Goal: Use online tool/utility: Utilize a website feature to perform a specific function

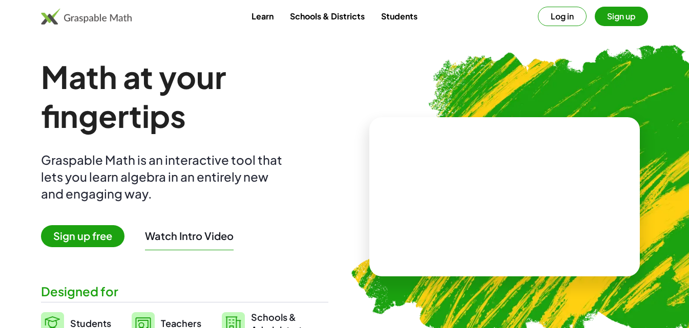
click at [556, 18] on button "Log in" at bounding box center [562, 16] width 49 height 19
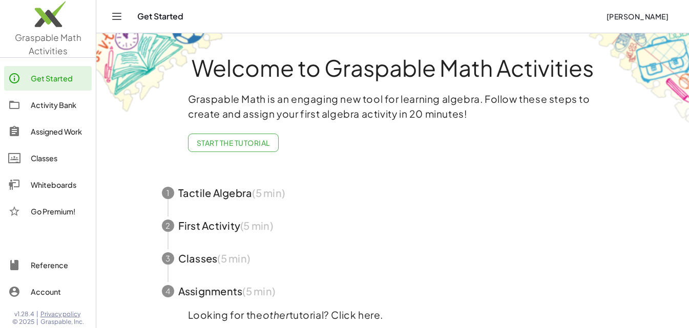
click at [61, 81] on div "Get Started" at bounding box center [59, 78] width 57 height 12
click at [113, 11] on icon "Toggle navigation" at bounding box center [117, 16] width 12 height 12
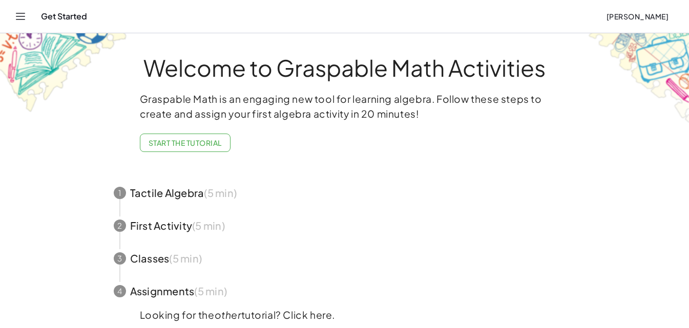
click at [30, 25] on div "Get Started [PERSON_NAME]" at bounding box center [344, 16] width 664 height 33
click at [27, 20] on button "Toggle navigation" at bounding box center [20, 16] width 16 height 16
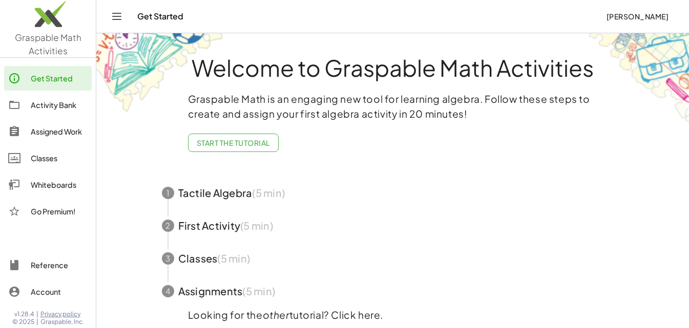
scroll to position [47, 0]
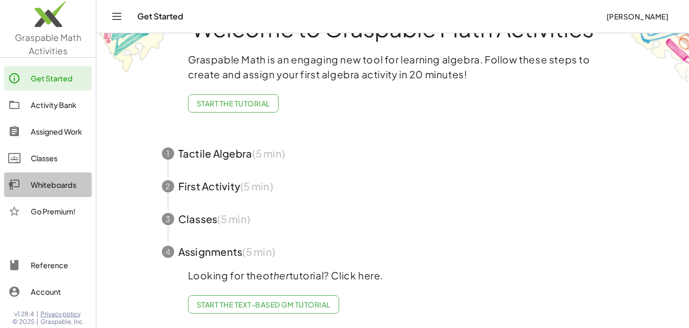
click at [38, 191] on div "Whiteboards" at bounding box center [59, 185] width 57 height 12
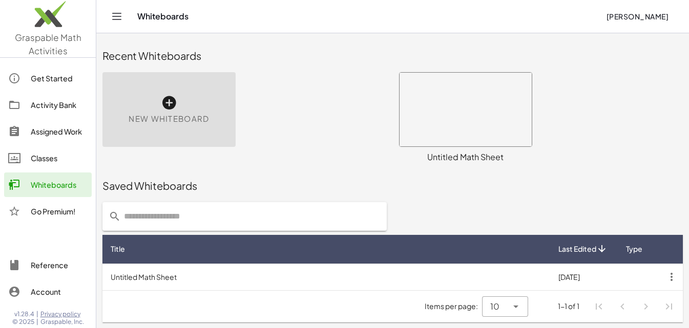
click at [200, 125] on div "New Whiteboard" at bounding box center [168, 109] width 133 height 75
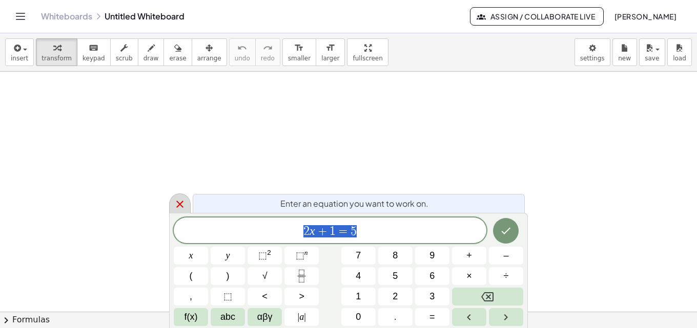
click at [178, 201] on icon at bounding box center [180, 204] width 12 height 12
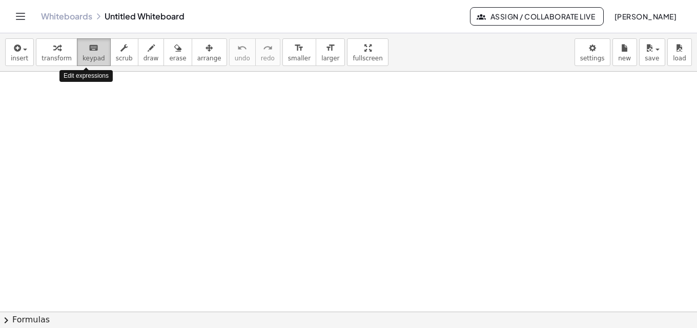
click at [85, 56] on span "keypad" at bounding box center [93, 58] width 23 height 7
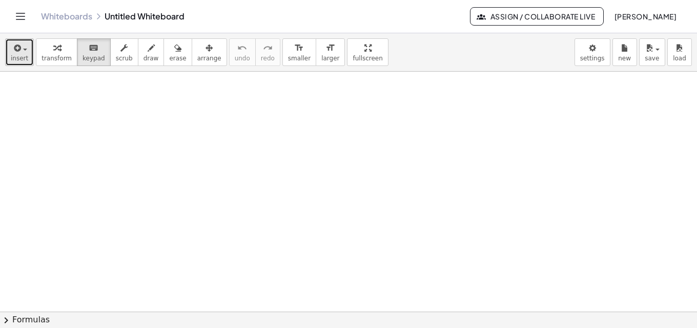
click at [23, 48] on div "button" at bounding box center [19, 47] width 17 height 12
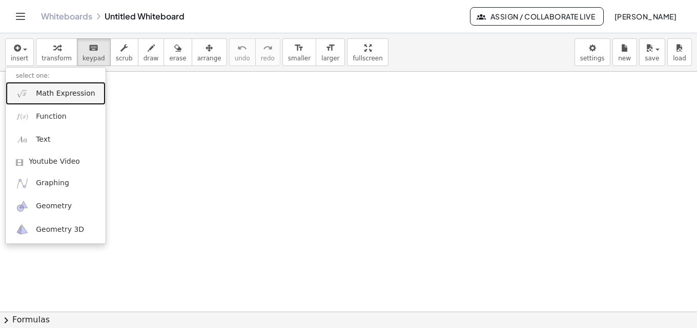
click at [41, 94] on span "Math Expression" at bounding box center [65, 94] width 59 height 10
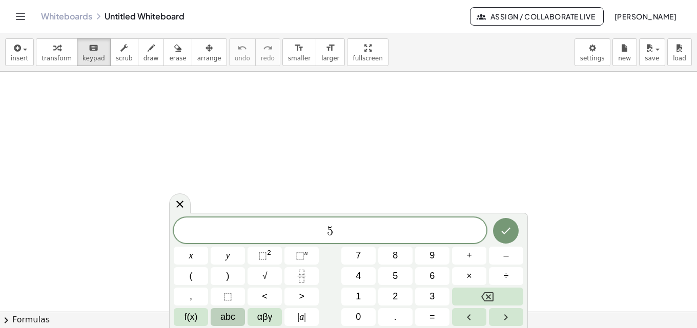
click at [231, 317] on span "abc" at bounding box center [227, 317] width 15 height 14
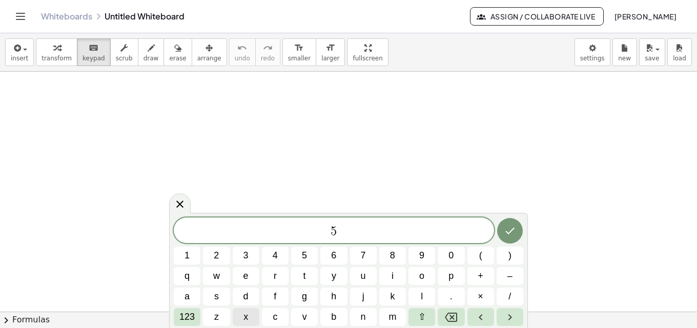
click at [249, 319] on button "x" at bounding box center [246, 317] width 27 height 18
click at [182, 317] on span "123" at bounding box center [186, 317] width 15 height 14
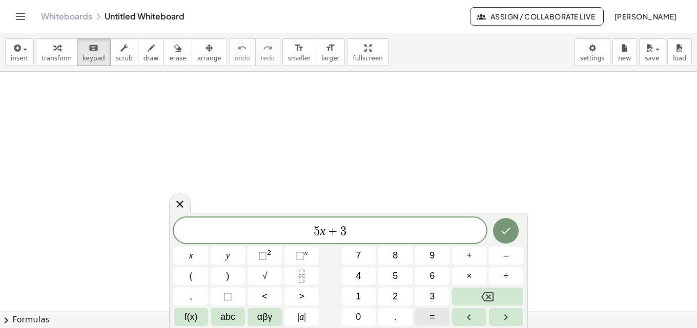
click at [424, 316] on button "=" at bounding box center [432, 317] width 34 height 18
click at [235, 322] on span "abc" at bounding box center [227, 317] width 15 height 14
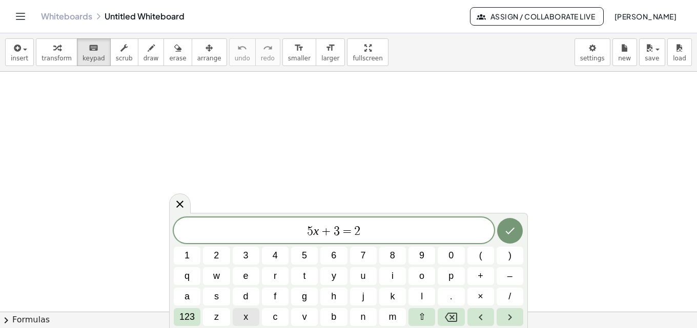
click at [252, 311] on button "x" at bounding box center [246, 317] width 27 height 18
click at [511, 236] on icon "Done" at bounding box center [510, 231] width 12 height 12
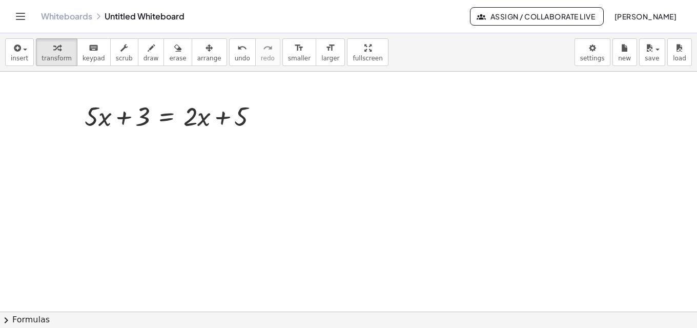
click at [218, 176] on div at bounding box center [348, 312] width 697 height 480
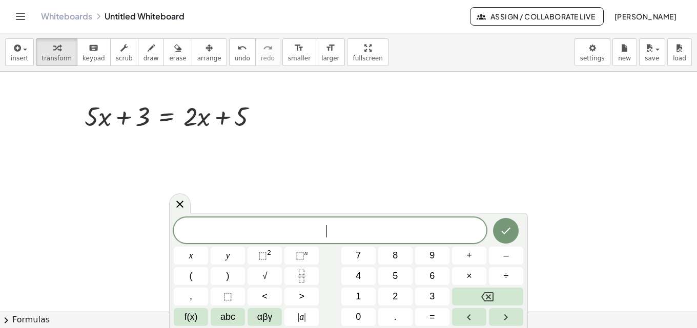
click at [195, 204] on div at bounding box center [348, 312] width 697 height 480
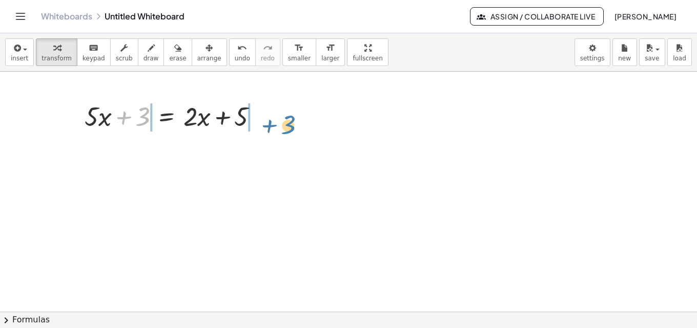
drag, startPoint x: 138, startPoint y: 116, endPoint x: 284, endPoint y: 120, distance: 146.5
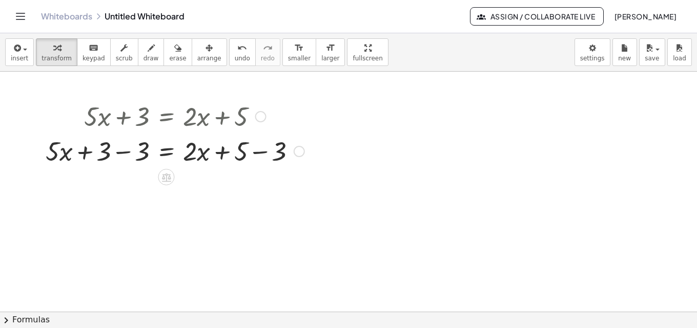
click at [118, 156] on div at bounding box center [174, 150] width 269 height 35
click at [166, 117] on div "+ · 5 · x + 3 = + · 2 · x + 5 + · 5 · x = + · 2 · x + 5 + 3 − 3 − 3 0 + · 5 · x…" at bounding box center [166, 117] width 0 height 0
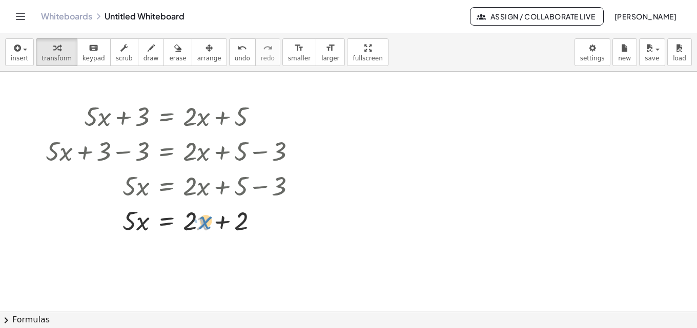
click at [200, 224] on div at bounding box center [174, 220] width 269 height 35
click at [196, 223] on div at bounding box center [174, 220] width 269 height 35
drag, startPoint x: 191, startPoint y: 223, endPoint x: 138, endPoint y: 256, distance: 62.8
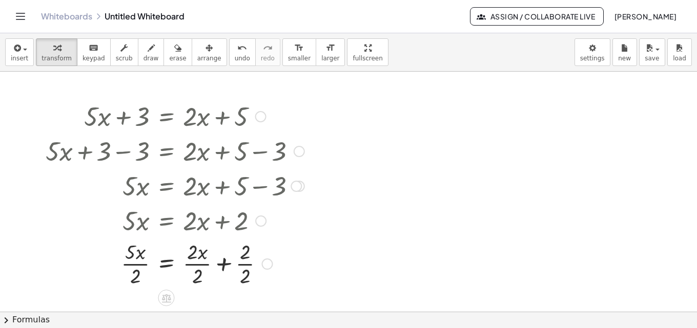
click at [141, 263] on div at bounding box center [174, 263] width 269 height 51
click at [200, 267] on div at bounding box center [174, 263] width 269 height 51
click at [232, 264] on div at bounding box center [174, 263] width 269 height 51
drag, startPoint x: 192, startPoint y: 265, endPoint x: 122, endPoint y: 266, distance: 70.2
click at [214, 262] on div at bounding box center [174, 263] width 269 height 51
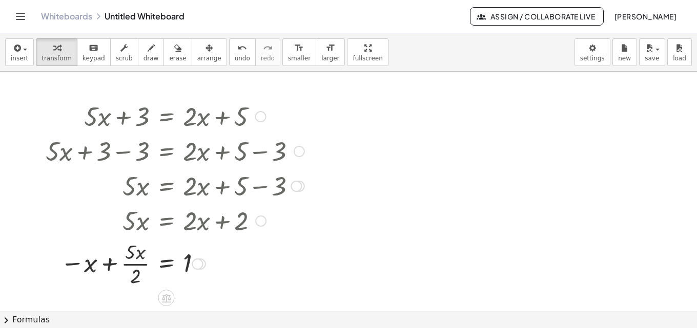
click at [109, 264] on div at bounding box center [174, 263] width 269 height 51
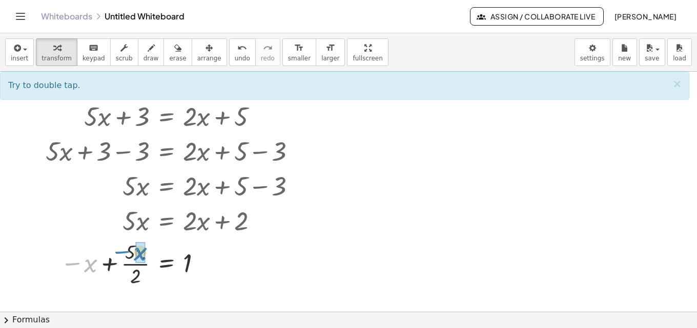
drag, startPoint x: 94, startPoint y: 267, endPoint x: 143, endPoint y: 255, distance: 51.1
click at [96, 267] on div at bounding box center [170, 263] width 279 height 55
click at [117, 281] on div at bounding box center [170, 263] width 279 height 55
click at [140, 273] on div at bounding box center [170, 263] width 279 height 55
click at [130, 266] on div at bounding box center [170, 263] width 279 height 55
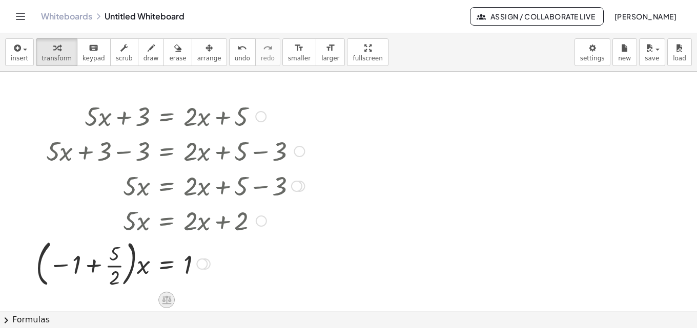
click at [166, 298] on icon at bounding box center [166, 300] width 9 height 9
click at [167, 302] on span "×" at bounding box center [166, 300] width 6 height 15
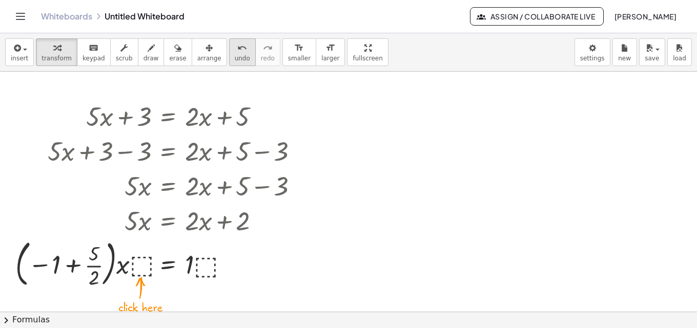
click at [235, 55] on span "undo" at bounding box center [242, 58] width 15 height 7
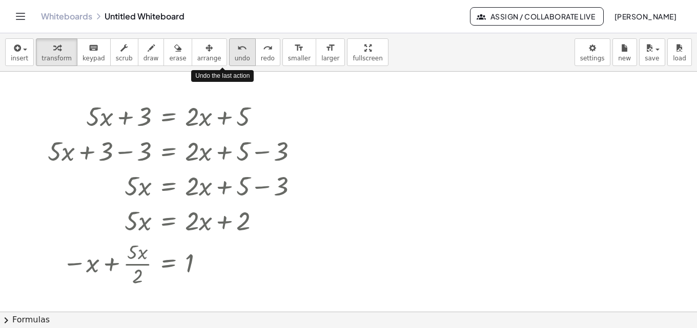
click at [235, 55] on span "undo" at bounding box center [242, 58] width 15 height 7
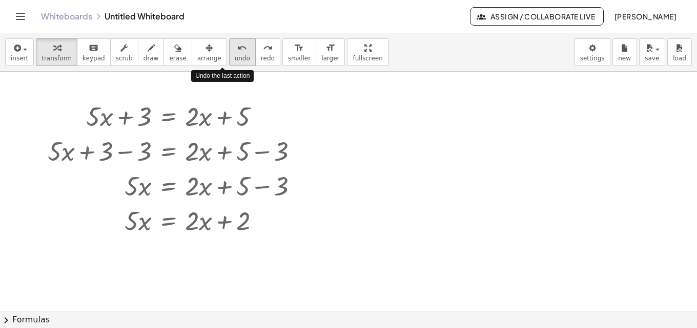
click at [235, 55] on span "undo" at bounding box center [242, 58] width 15 height 7
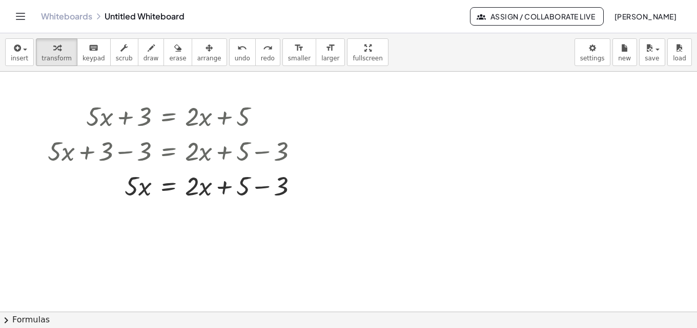
click at [248, 254] on div at bounding box center [348, 312] width 697 height 480
click at [259, 190] on div at bounding box center [177, 185] width 269 height 35
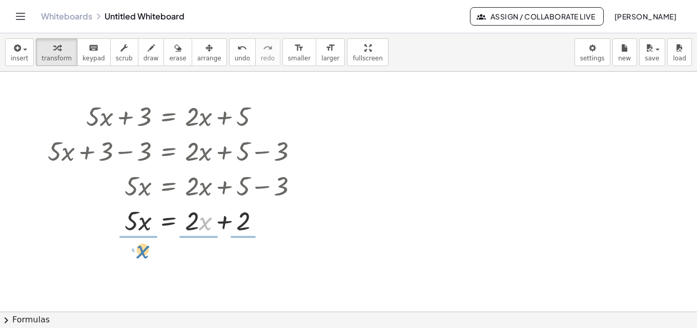
drag, startPoint x: 203, startPoint y: 226, endPoint x: 140, endPoint y: 255, distance: 69.0
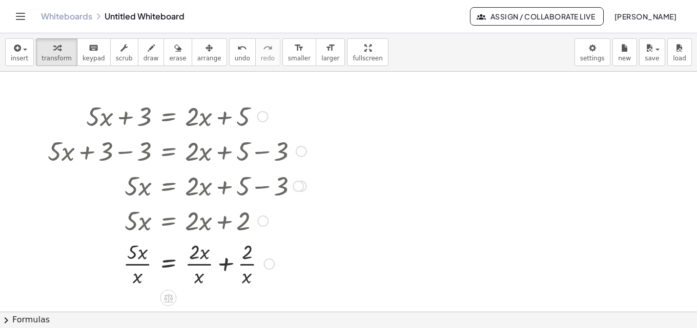
click at [142, 264] on div at bounding box center [177, 263] width 269 height 51
click at [192, 261] on div at bounding box center [177, 263] width 269 height 51
click at [241, 263] on div at bounding box center [177, 263] width 269 height 51
click at [237, 47] on icon "undo" at bounding box center [242, 48] width 10 height 12
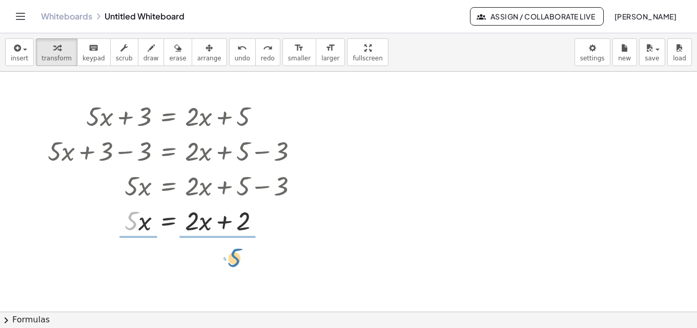
drag, startPoint x: 130, startPoint y: 215, endPoint x: 232, endPoint y: 252, distance: 108.9
click at [232, 252] on div "+ · 5 · x + 3 = + · 2 · x + 5 + · 5 · x + 3 − 3 = + · 2 · x + 5 − 3 + · 5 · x +…" at bounding box center [348, 312] width 697 height 480
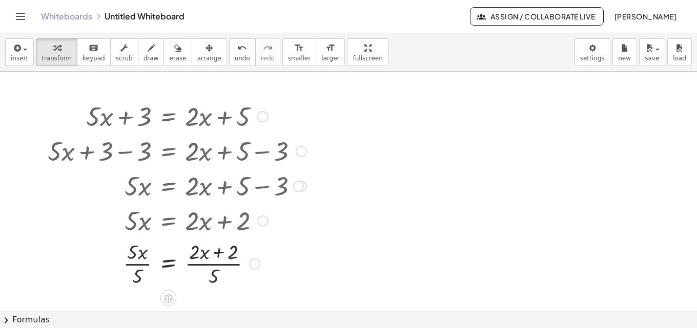
click at [141, 264] on div at bounding box center [177, 263] width 269 height 51
click at [216, 266] on div at bounding box center [177, 263] width 269 height 51
click at [221, 252] on div at bounding box center [177, 263] width 269 height 51
click at [235, 57] on span "undo" at bounding box center [242, 58] width 15 height 7
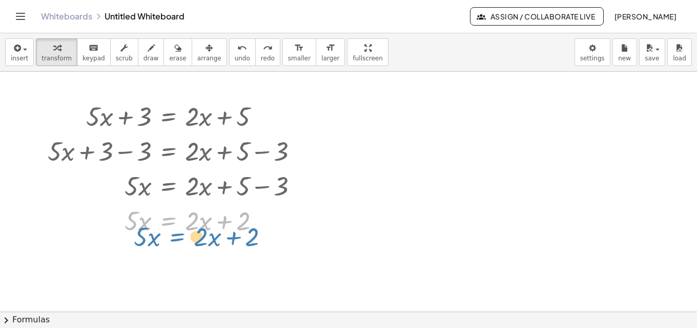
click at [168, 117] on div "+ · 5 · x + 3 = + · 2 · x + 5 + · 5 · x + 3 − 3 = + · 2 · x + 5 − 3 + · 5 · x +…" at bounding box center [168, 117] width 0 height 0
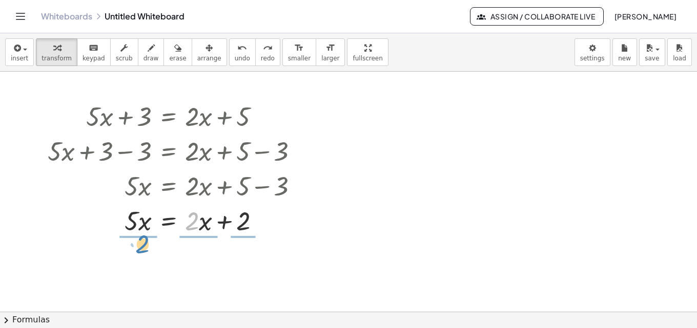
drag, startPoint x: 191, startPoint y: 219, endPoint x: 140, endPoint y: 242, distance: 55.7
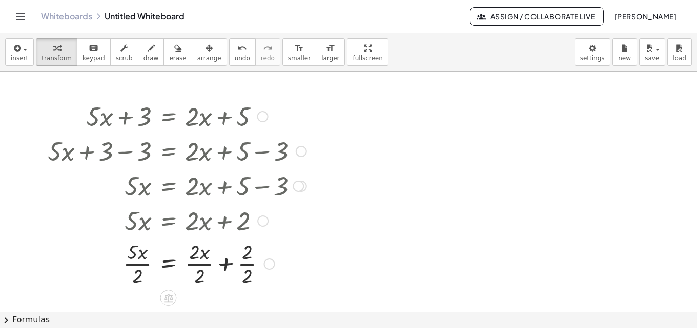
click at [196, 263] on div at bounding box center [177, 263] width 269 height 51
click at [231, 264] on div at bounding box center [177, 263] width 269 height 51
click at [126, 266] on div at bounding box center [177, 263] width 269 height 51
drag, startPoint x: 140, startPoint y: 255, endPoint x: 90, endPoint y: 262, distance: 51.2
click at [90, 262] on div at bounding box center [177, 263] width 269 height 51
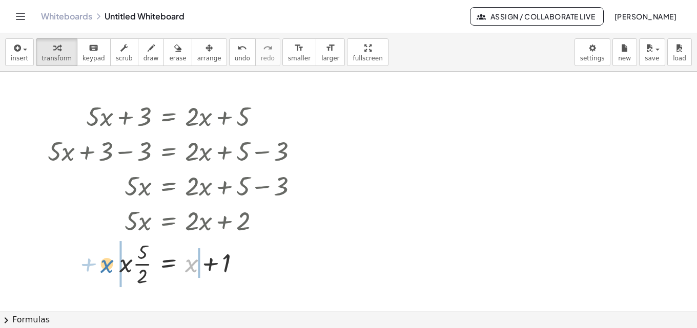
drag, startPoint x: 190, startPoint y: 267, endPoint x: 105, endPoint y: 267, distance: 85.0
click at [105, 267] on div at bounding box center [177, 263] width 269 height 51
click at [110, 263] on div at bounding box center [177, 263] width 269 height 51
click at [211, 267] on div at bounding box center [177, 263] width 269 height 51
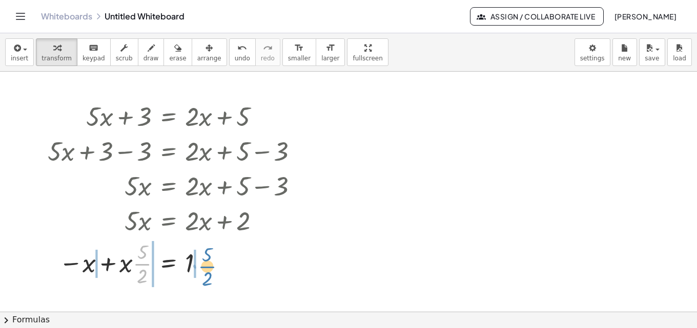
drag, startPoint x: 143, startPoint y: 266, endPoint x: 208, endPoint y: 268, distance: 65.1
click at [208, 268] on div at bounding box center [177, 263] width 269 height 51
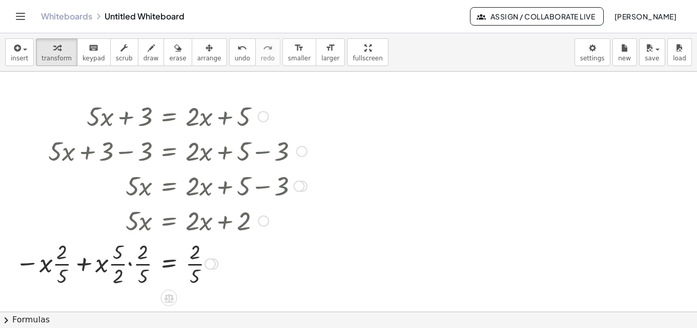
click at [131, 264] on div at bounding box center [161, 263] width 302 height 51
click at [133, 263] on div at bounding box center [165, 263] width 291 height 51
click at [140, 255] on div at bounding box center [165, 263] width 291 height 51
click at [139, 278] on div at bounding box center [165, 263] width 291 height 51
click at [197, 265] on div at bounding box center [171, 263] width 282 height 51
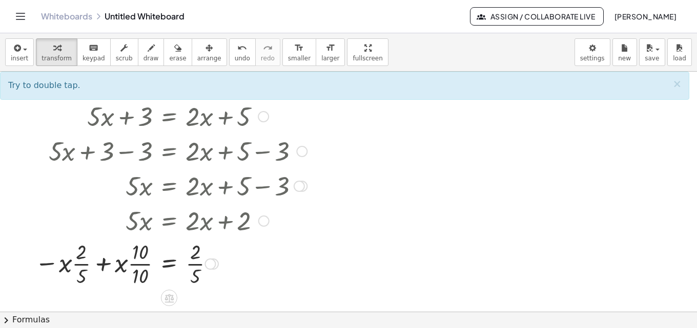
click at [82, 265] on div at bounding box center [171, 263] width 282 height 51
click at [108, 262] on div at bounding box center [171, 263] width 282 height 51
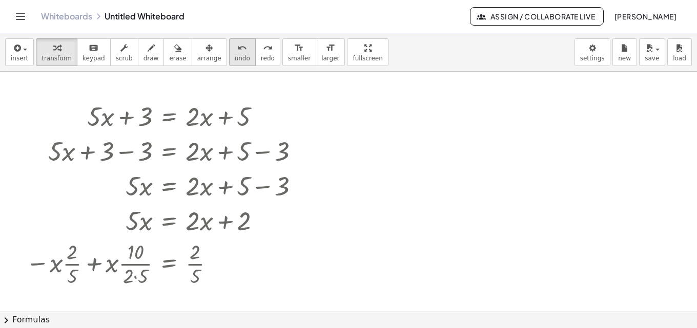
click at [235, 55] on span "undo" at bounding box center [242, 58] width 15 height 7
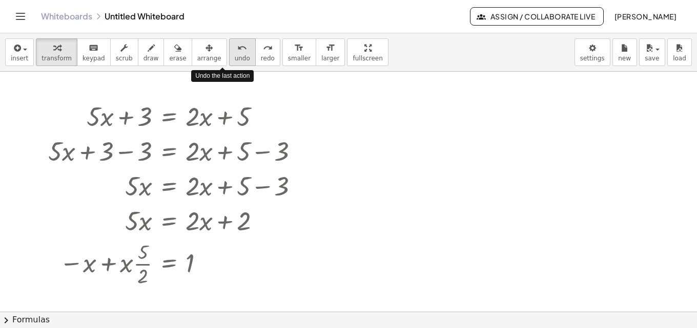
click at [235, 55] on span "undo" at bounding box center [242, 58] width 15 height 7
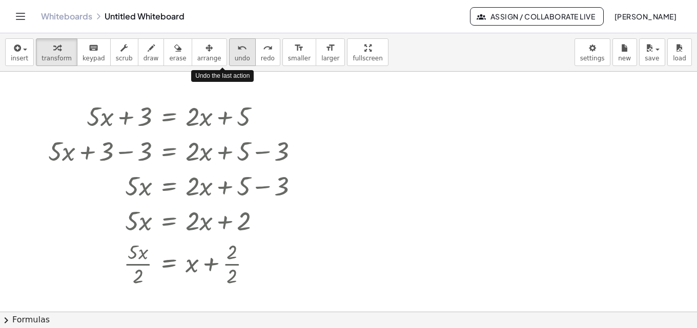
click at [235, 55] on span "undo" at bounding box center [242, 58] width 15 height 7
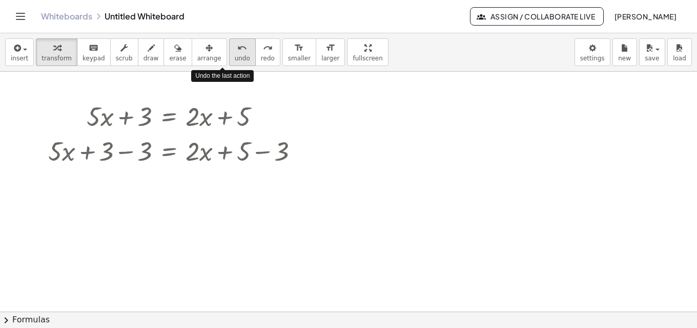
click at [235, 55] on span "undo" at bounding box center [242, 58] width 15 height 7
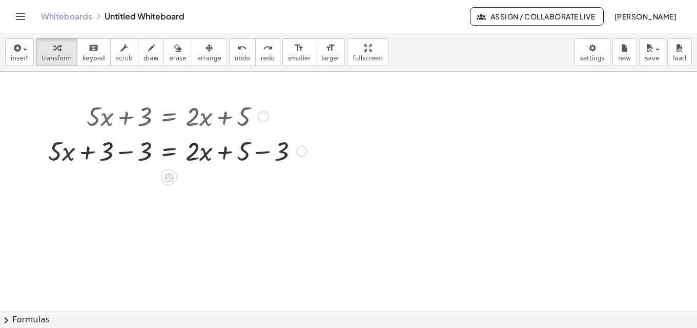
click at [129, 149] on div at bounding box center [177, 150] width 269 height 35
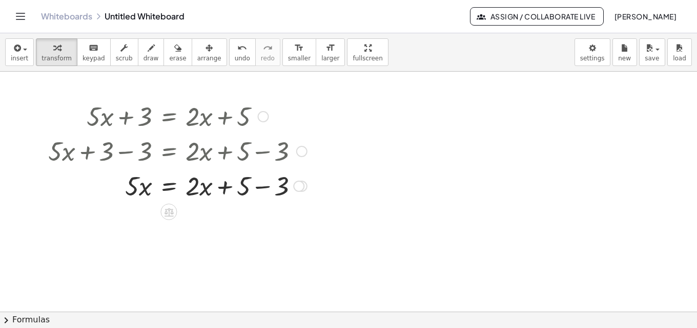
click at [268, 190] on div at bounding box center [177, 185] width 269 height 35
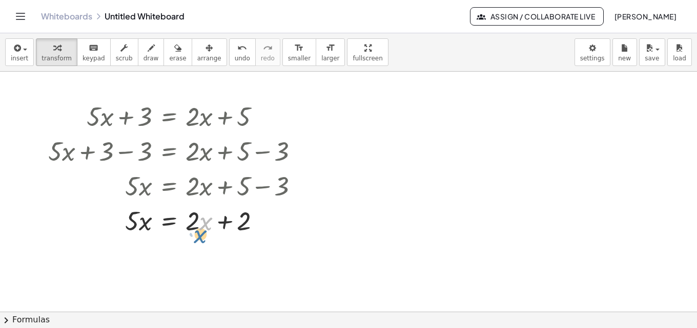
drag, startPoint x: 200, startPoint y: 224, endPoint x: 199, endPoint y: 213, distance: 11.3
click at [199, 214] on div at bounding box center [177, 220] width 269 height 35
drag, startPoint x: 190, startPoint y: 210, endPoint x: 82, endPoint y: 212, distance: 107.6
click at [82, 212] on div at bounding box center [177, 220] width 269 height 35
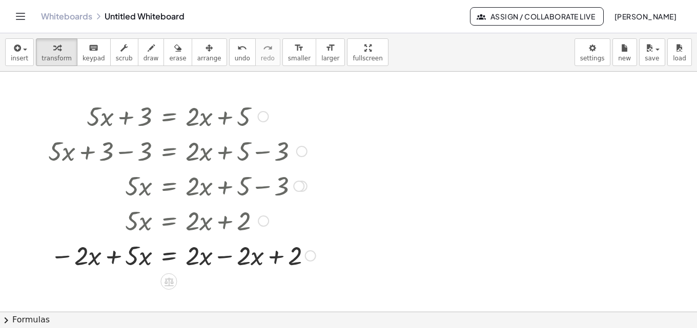
click at [221, 256] on div at bounding box center [182, 255] width 278 height 35
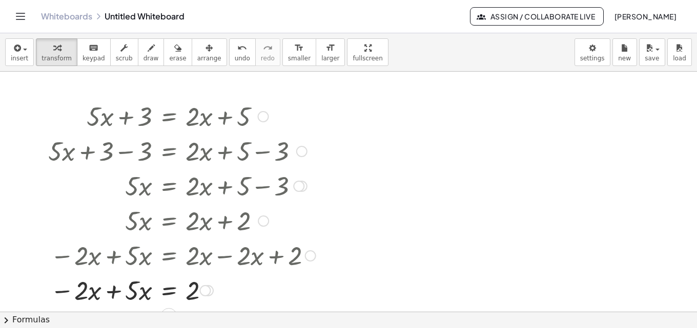
click at [113, 292] on div at bounding box center [182, 290] width 278 height 35
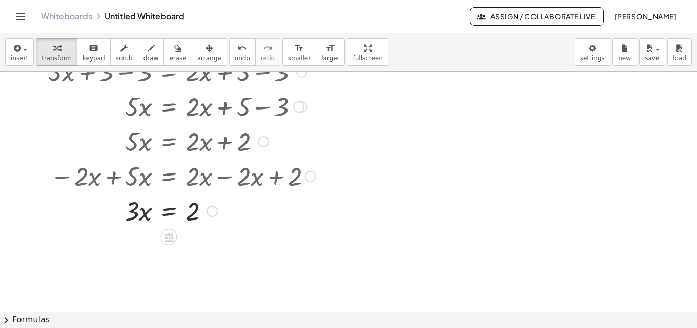
scroll to position [102, 0]
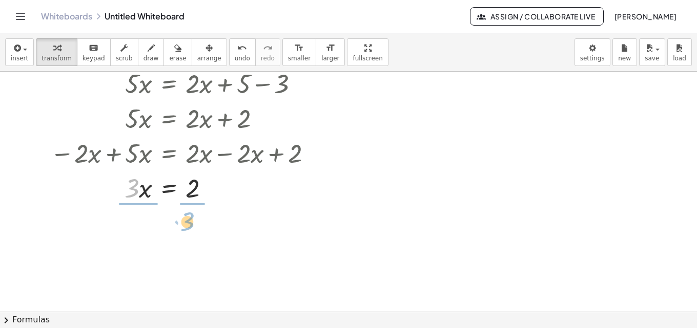
drag, startPoint x: 132, startPoint y: 192, endPoint x: 189, endPoint y: 225, distance: 65.2
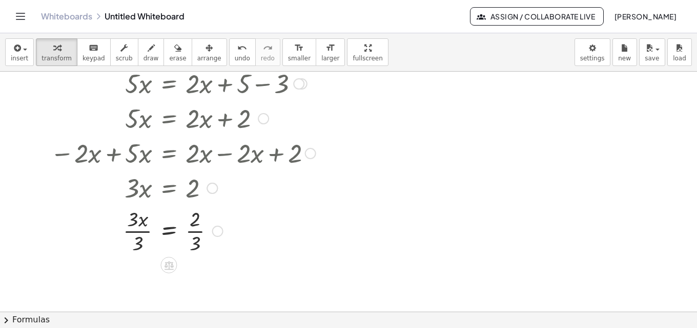
click at [139, 231] on div at bounding box center [182, 230] width 278 height 51
click at [233, 232] on div at bounding box center [182, 230] width 278 height 51
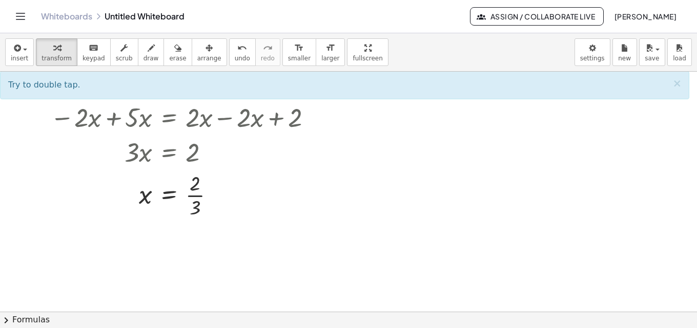
scroll to position [138, 0]
click at [235, 58] on span "undo" at bounding box center [242, 58] width 15 height 7
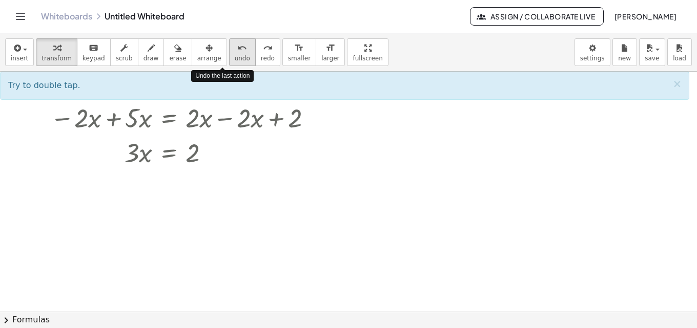
click at [235, 58] on span "undo" at bounding box center [242, 58] width 15 height 7
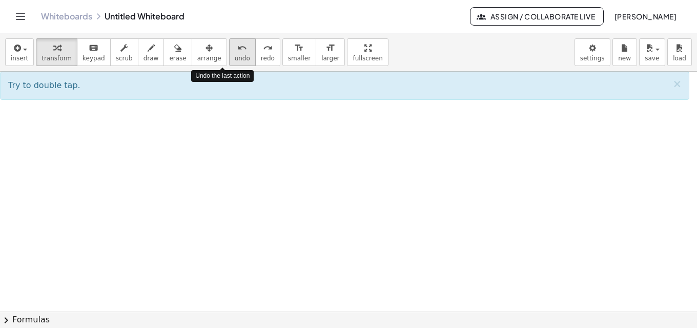
click at [235, 58] on span "undo" at bounding box center [242, 58] width 15 height 7
click at [261, 56] on span "redo" at bounding box center [268, 58] width 14 height 7
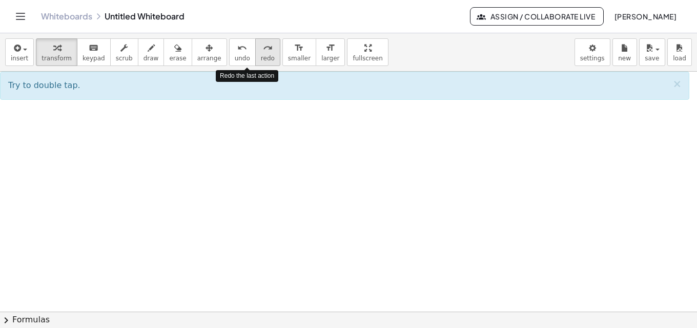
click at [261, 56] on span "redo" at bounding box center [268, 58] width 14 height 7
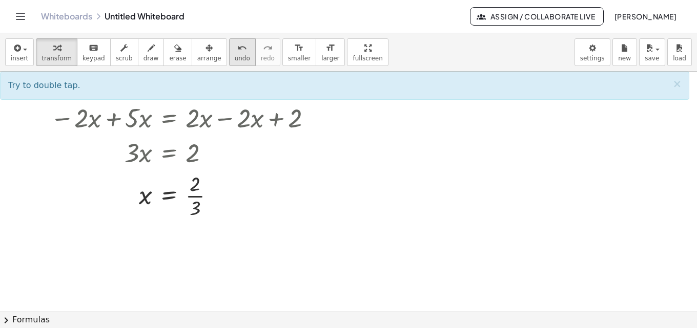
click at [235, 60] on span "undo" at bounding box center [242, 58] width 15 height 7
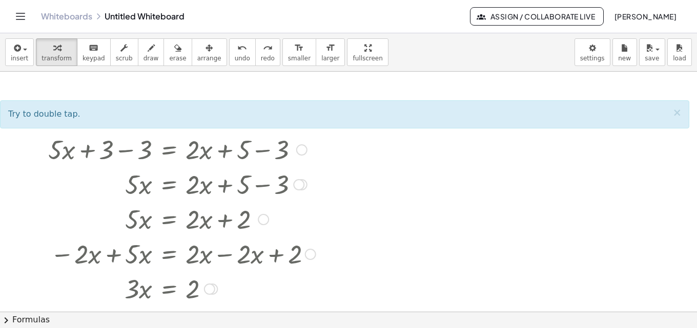
scroll to position [0, 0]
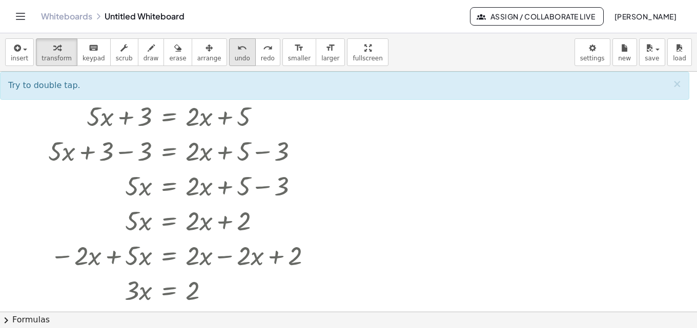
click at [237, 53] on icon "undo" at bounding box center [242, 48] width 10 height 12
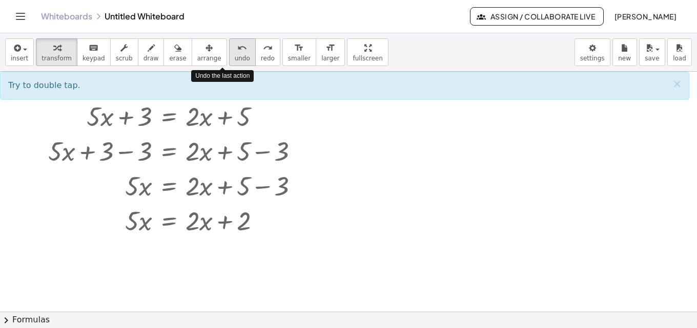
click at [237, 53] on icon "undo" at bounding box center [242, 48] width 10 height 12
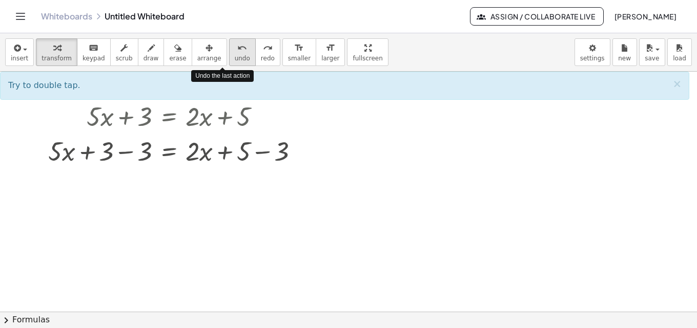
click at [237, 53] on icon "undo" at bounding box center [242, 48] width 10 height 12
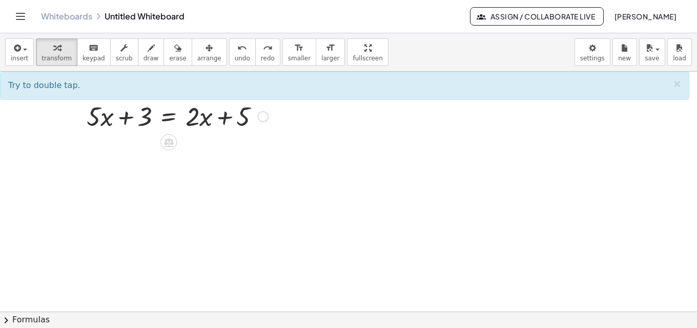
click at [240, 111] on div at bounding box center [177, 115] width 192 height 35
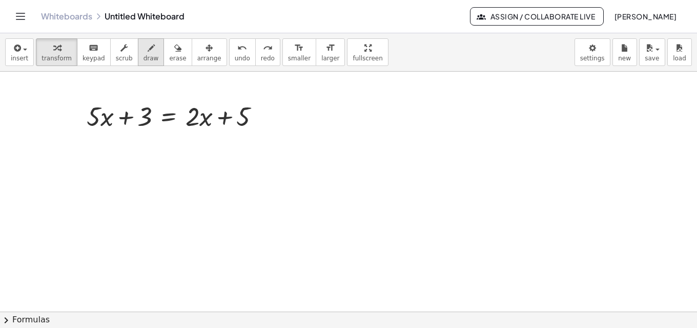
click at [143, 52] on div "button" at bounding box center [150, 47] width 15 height 12
click at [238, 118] on div at bounding box center [348, 312] width 697 height 480
click at [237, 52] on icon "undo" at bounding box center [242, 48] width 10 height 12
click at [82, 53] on div "keyboard" at bounding box center [93, 47] width 23 height 12
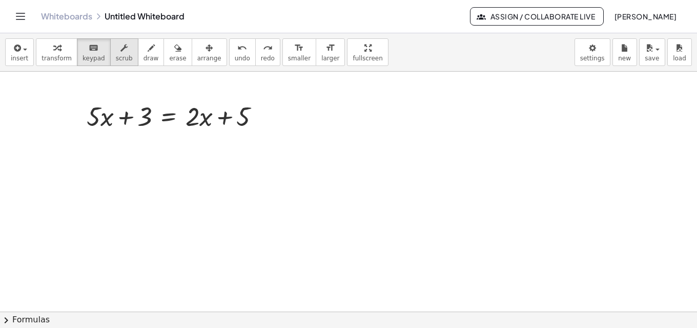
click at [117, 57] on span "scrub" at bounding box center [124, 58] width 17 height 7
click at [242, 102] on div "▲" at bounding box center [243, 103] width 7 height 9
click at [241, 112] on div at bounding box center [177, 115] width 192 height 35
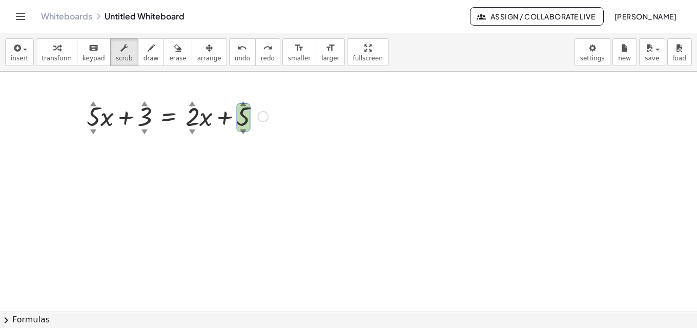
click at [241, 112] on div at bounding box center [177, 115] width 192 height 35
drag, startPoint x: 241, startPoint y: 113, endPoint x: 245, endPoint y: 75, distance: 38.1
click at [245, 75] on div "+ · 5 ▲ ▼ · x + 3 ▲ ▼ = + · 2 ▲ ▼ · x + 15 ▲ ▼" at bounding box center [348, 312] width 697 height 480
click at [232, 171] on div at bounding box center [348, 312] width 697 height 480
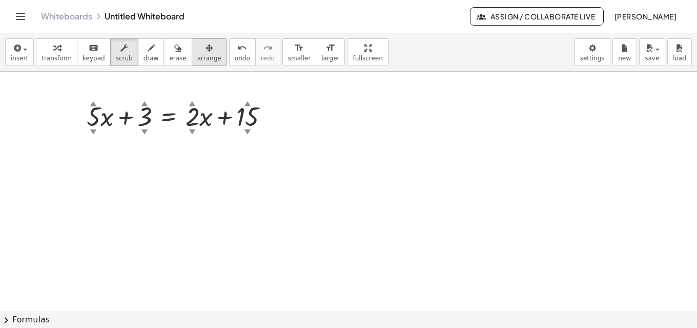
click at [197, 40] on button "arrange" at bounding box center [209, 52] width 35 height 28
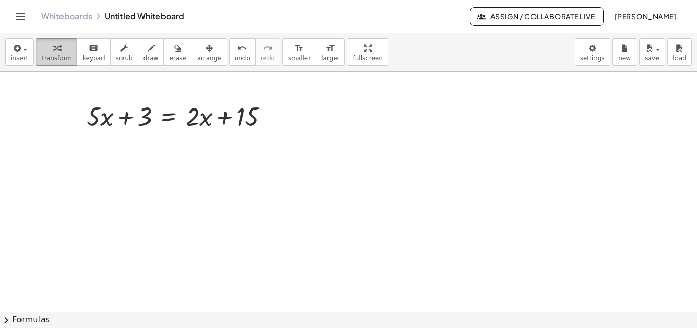
click at [55, 47] on icon "button" at bounding box center [56, 48] width 7 height 12
click at [116, 196] on div at bounding box center [348, 312] width 697 height 480
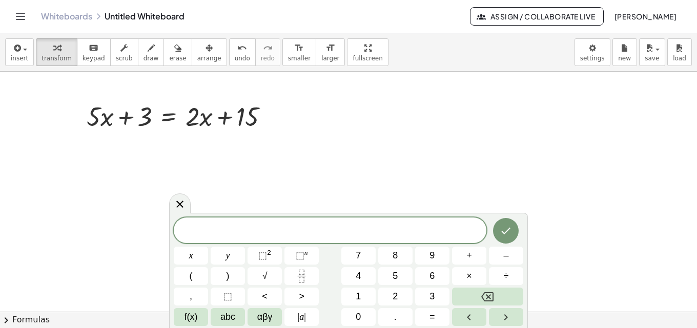
click at [176, 190] on div at bounding box center [348, 312] width 697 height 480
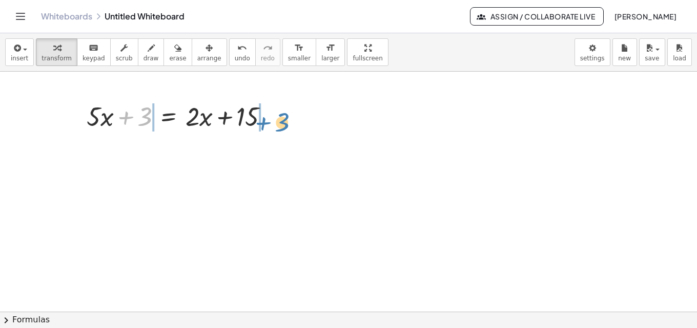
drag, startPoint x: 141, startPoint y: 120, endPoint x: 288, endPoint y: 128, distance: 147.2
click at [281, 125] on div at bounding box center [181, 115] width 201 height 35
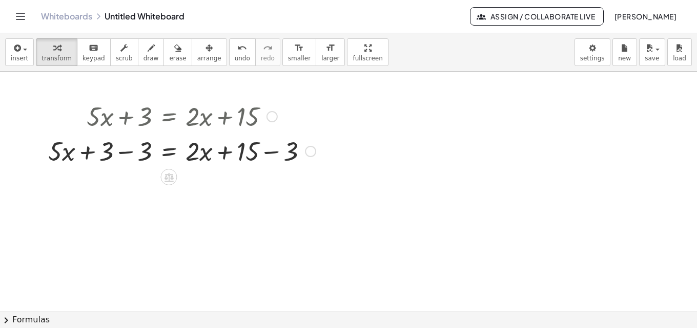
click at [129, 154] on div at bounding box center [182, 150] width 278 height 35
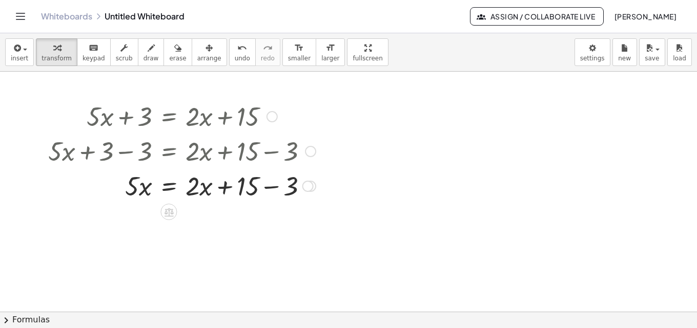
click at [267, 152] on div at bounding box center [182, 150] width 278 height 35
click at [269, 187] on div at bounding box center [182, 185] width 278 height 35
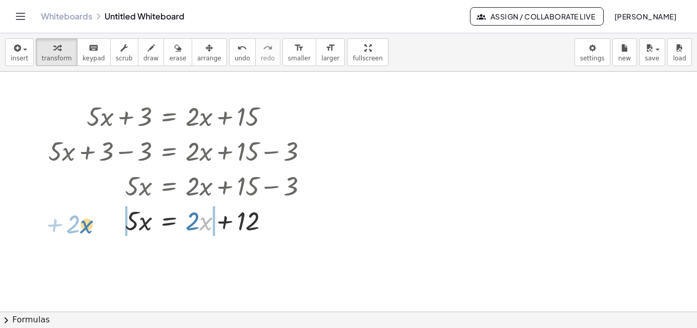
drag, startPoint x: 202, startPoint y: 222, endPoint x: 82, endPoint y: 225, distance: 119.4
click at [82, 225] on div at bounding box center [182, 220] width 278 height 35
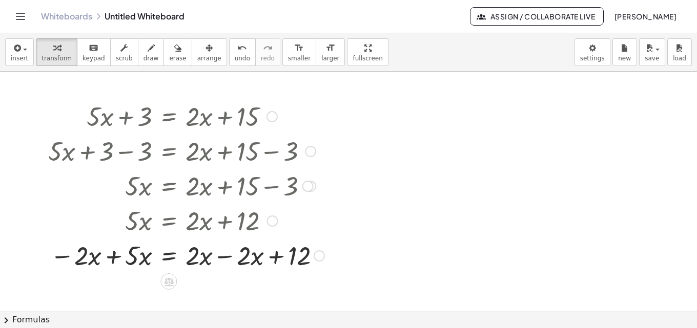
click at [222, 257] on div at bounding box center [186, 255] width 286 height 35
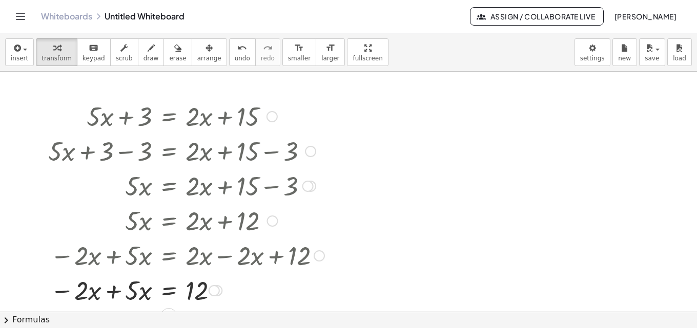
click at [116, 293] on div at bounding box center [186, 290] width 286 height 35
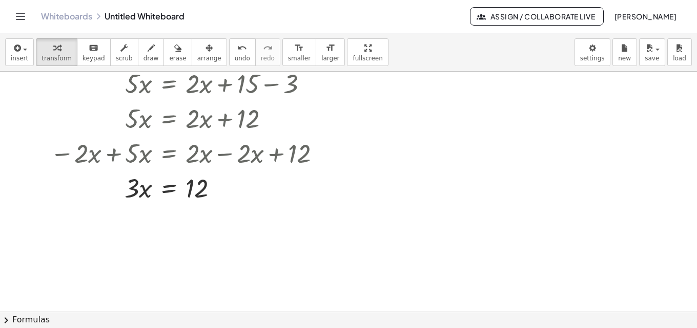
scroll to position [154, 0]
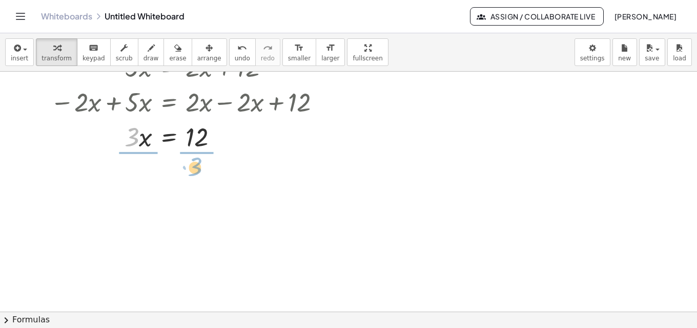
drag, startPoint x: 128, startPoint y: 135, endPoint x: 193, endPoint y: 164, distance: 70.8
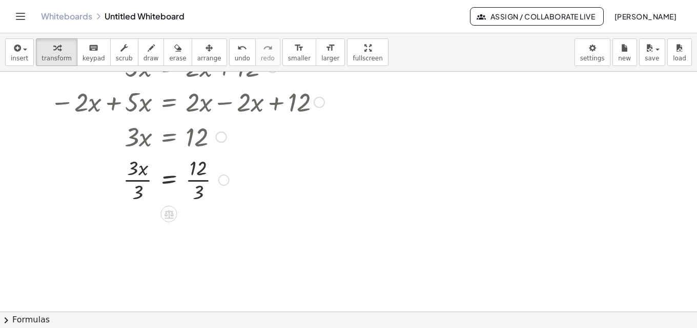
click at [135, 177] on div at bounding box center [186, 179] width 286 height 51
click at [198, 179] on div at bounding box center [178, 179] width 302 height 51
click at [194, 228] on div at bounding box center [186, 230] width 286 height 51
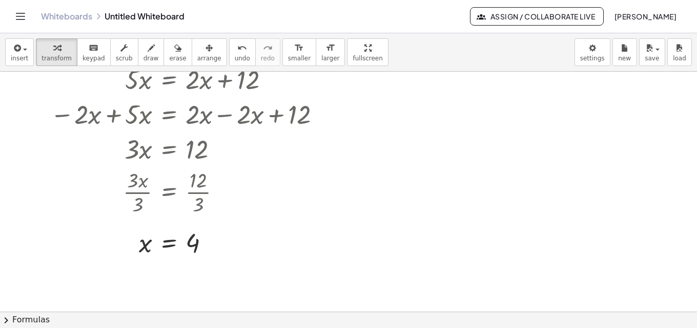
scroll to position [138, 0]
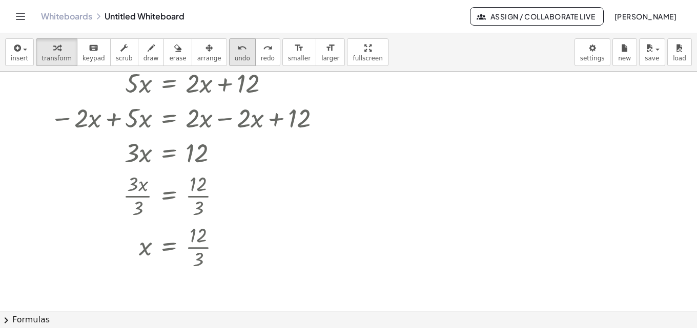
click at [235, 53] on div "undo" at bounding box center [242, 47] width 15 height 12
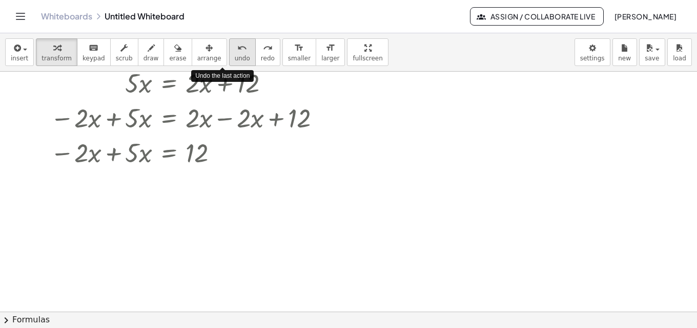
click at [235, 53] on div "undo" at bounding box center [242, 47] width 15 height 12
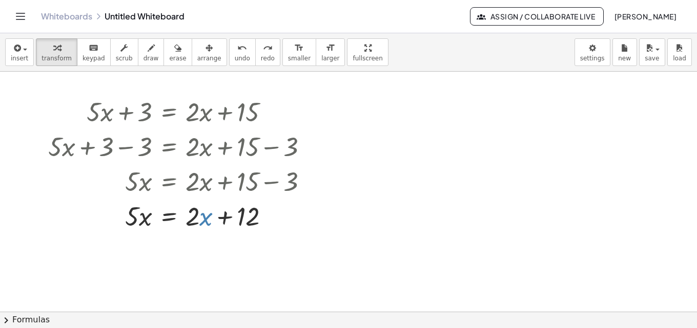
scroll to position [0, 0]
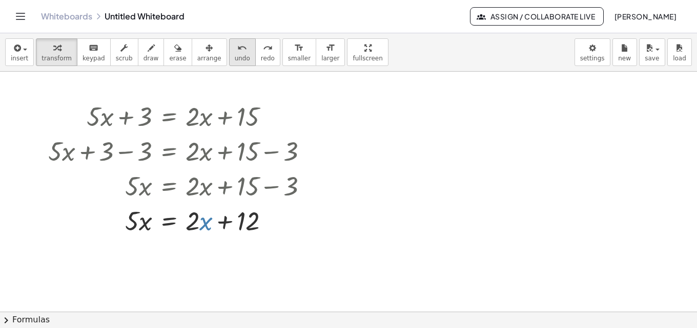
click at [235, 58] on span "undo" at bounding box center [242, 58] width 15 height 7
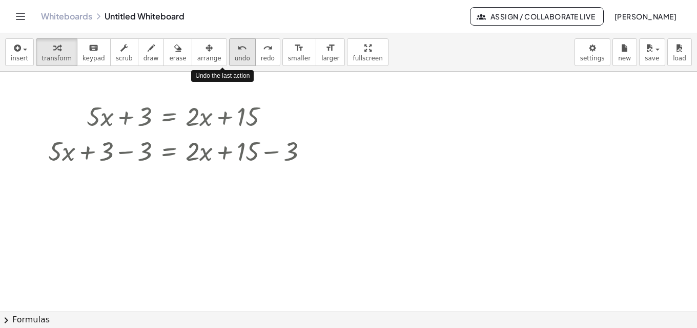
click at [235, 58] on span "undo" at bounding box center [242, 58] width 15 height 7
